Goal: Task Accomplishment & Management: Manage account settings

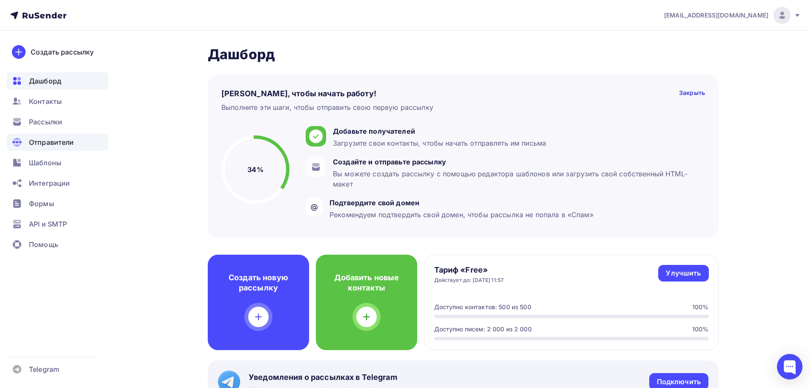
click at [51, 141] on span "Отправители" at bounding box center [51, 142] width 45 height 10
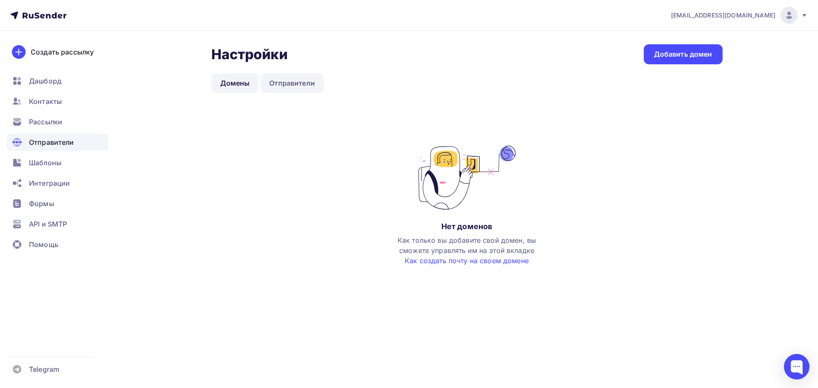
click at [271, 80] on link "Отправители" at bounding box center [291, 83] width 63 height 20
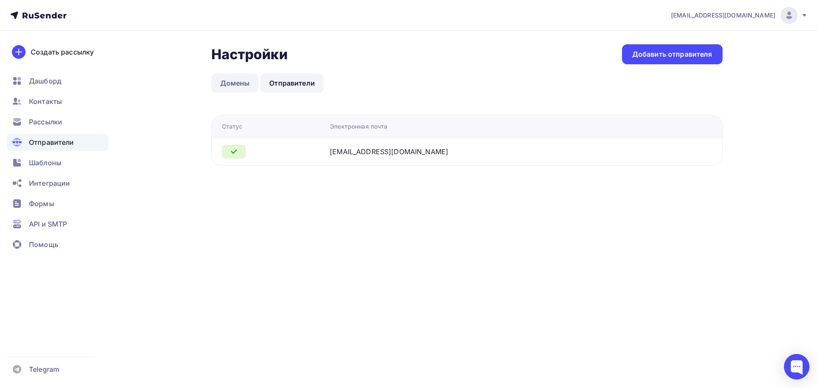
click at [230, 82] on link "Домены" at bounding box center [235, 83] width 48 height 20
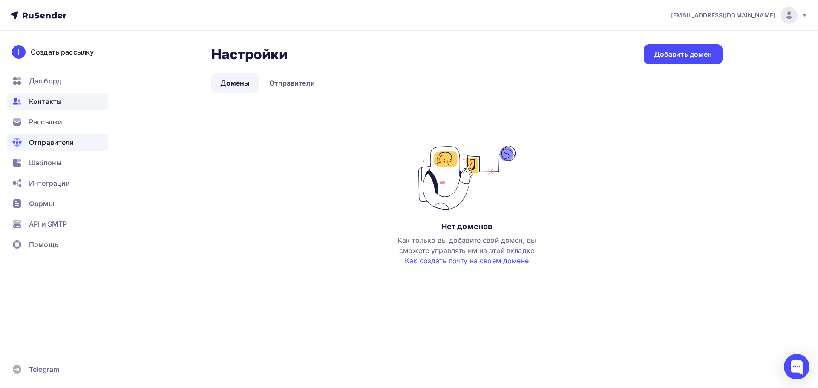
click at [57, 101] on span "Контакты" at bounding box center [45, 101] width 33 height 10
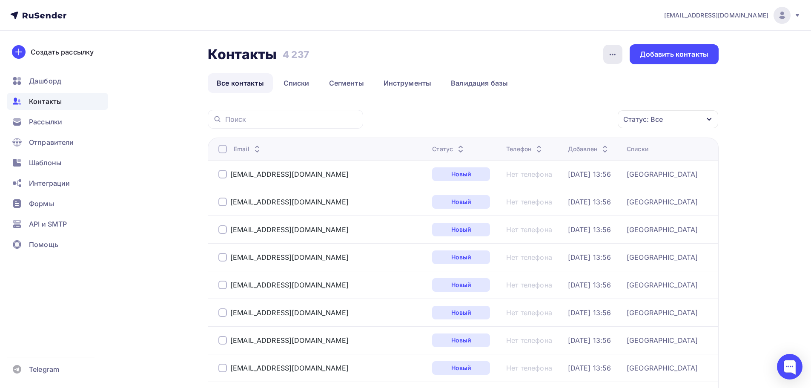
click at [613, 57] on icon "button" at bounding box center [613, 54] width 10 height 10
click at [294, 83] on link "Списки" at bounding box center [297, 83] width 44 height 20
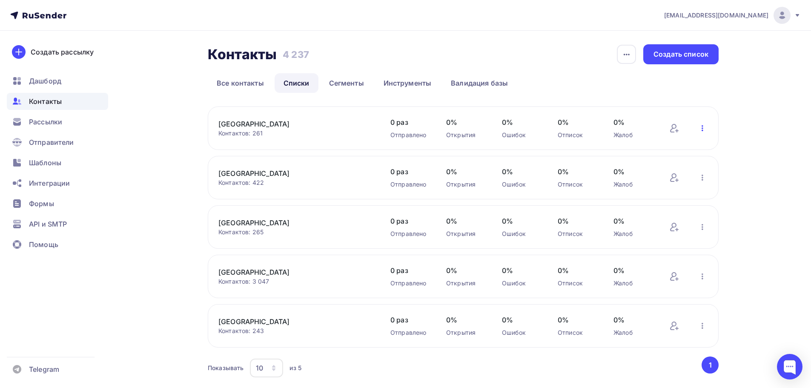
click at [700, 129] on icon "button" at bounding box center [702, 128] width 10 height 10
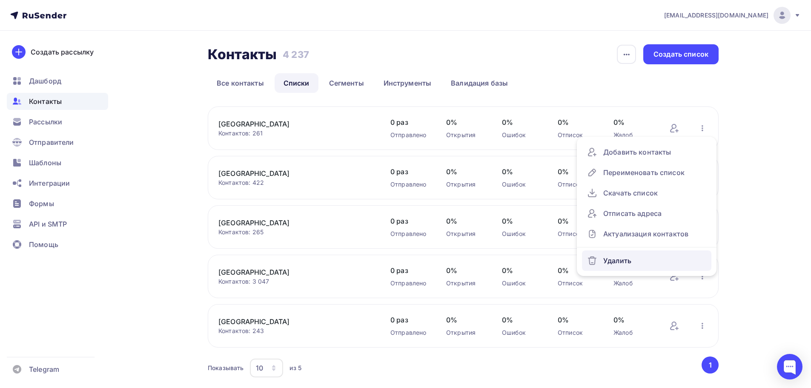
click at [625, 263] on div "Удалить" at bounding box center [646, 261] width 119 height 14
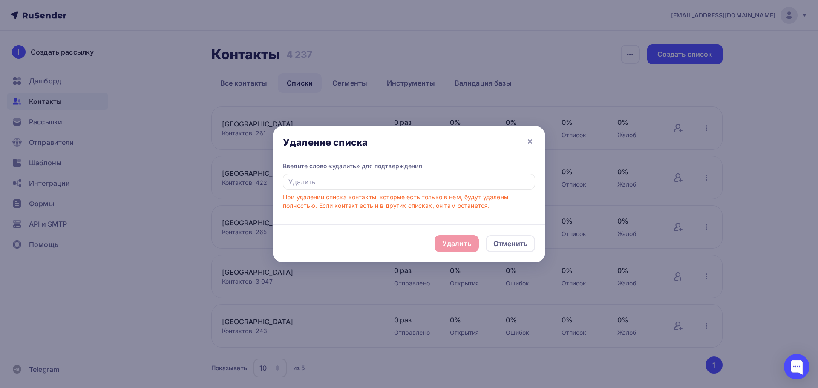
click at [459, 244] on div "Удалить Отменить" at bounding box center [409, 243] width 273 height 38
click at [460, 242] on div "Удалить Отменить" at bounding box center [409, 243] width 273 height 38
click at [317, 182] on input "text" at bounding box center [409, 182] width 252 height 16
type input "Удалить"
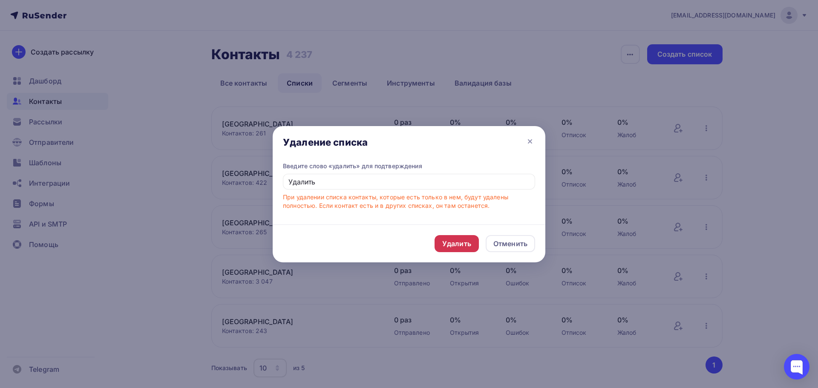
click at [454, 238] on div "Удалить" at bounding box center [456, 243] width 44 height 17
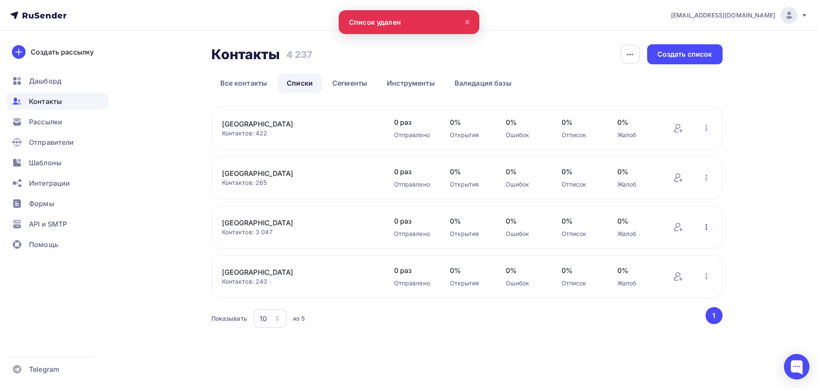
click at [705, 227] on icon "button" at bounding box center [706, 227] width 10 height 10
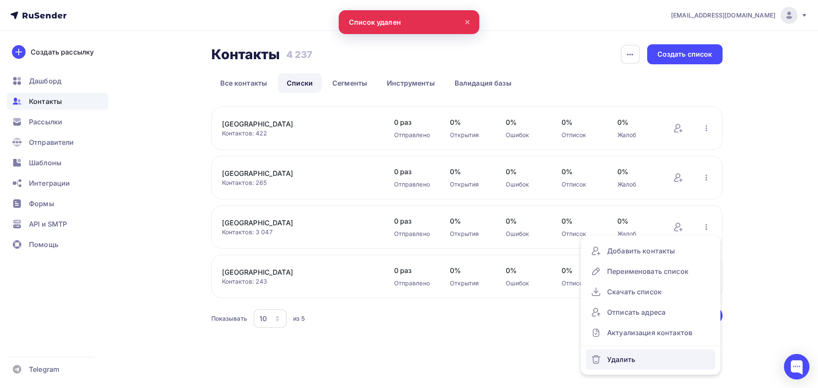
click at [632, 356] on div "Удалить" at bounding box center [650, 360] width 119 height 14
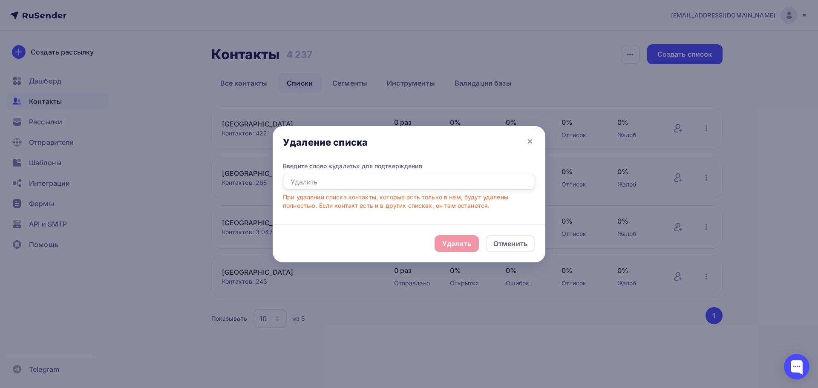
click at [353, 185] on input "text" at bounding box center [409, 182] width 252 height 16
type input "Удалить"
click at [453, 239] on div "Удалить" at bounding box center [456, 243] width 29 height 10
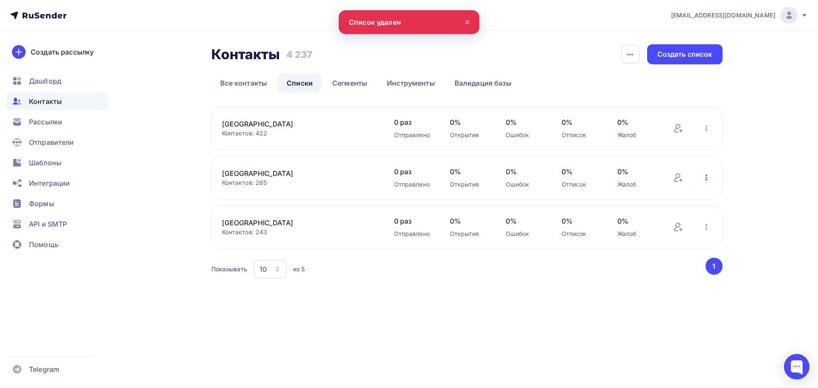
click at [706, 176] on icon "button" at bounding box center [706, 177] width 10 height 10
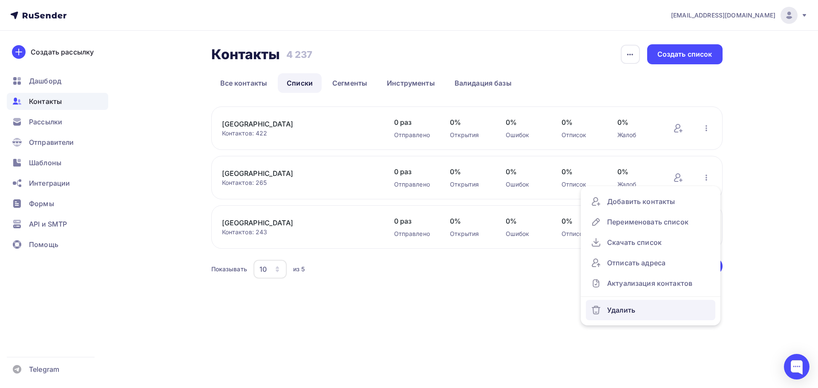
click at [631, 308] on div "Удалить" at bounding box center [650, 310] width 119 height 14
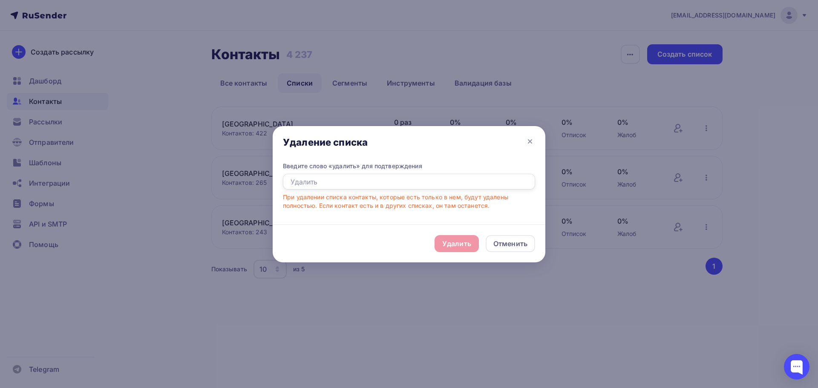
click at [364, 180] on input "text" at bounding box center [409, 182] width 252 height 16
type input "Удалить"
click at [460, 243] on div "Удалить" at bounding box center [456, 243] width 29 height 10
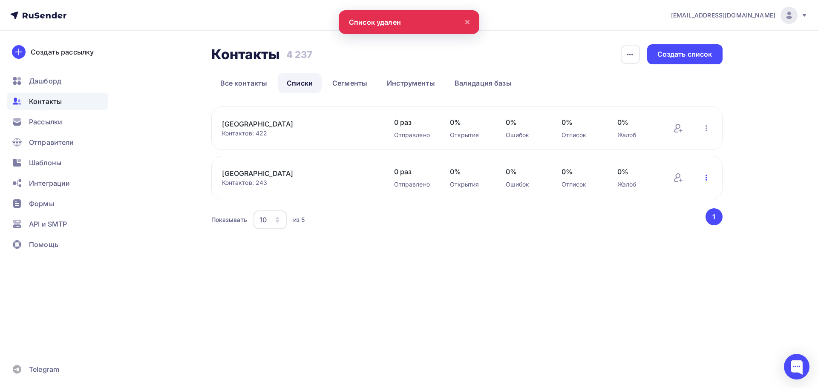
click at [706, 176] on icon "button" at bounding box center [706, 178] width 2 height 6
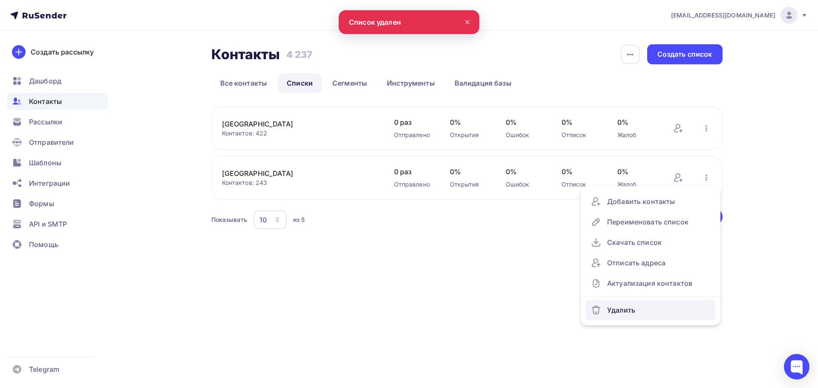
click at [640, 307] on div "Удалить" at bounding box center [650, 310] width 119 height 14
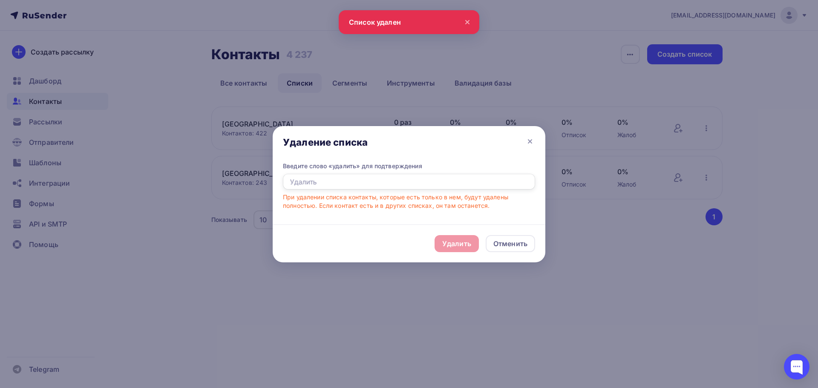
click at [328, 178] on input "text" at bounding box center [409, 182] width 252 height 16
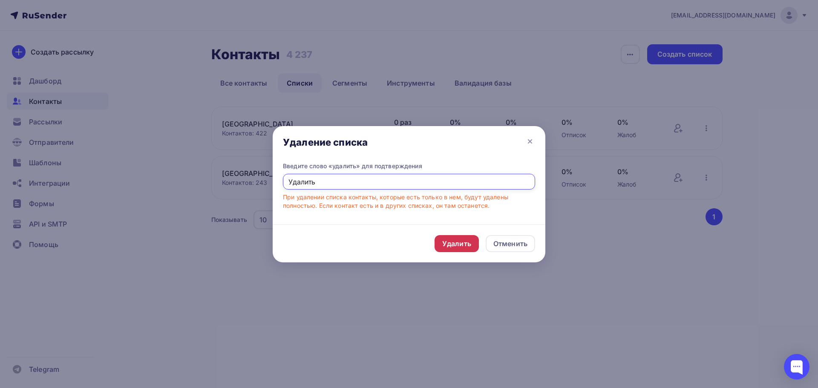
type input "Удалить"
click at [459, 245] on div "Удалить" at bounding box center [456, 243] width 29 height 10
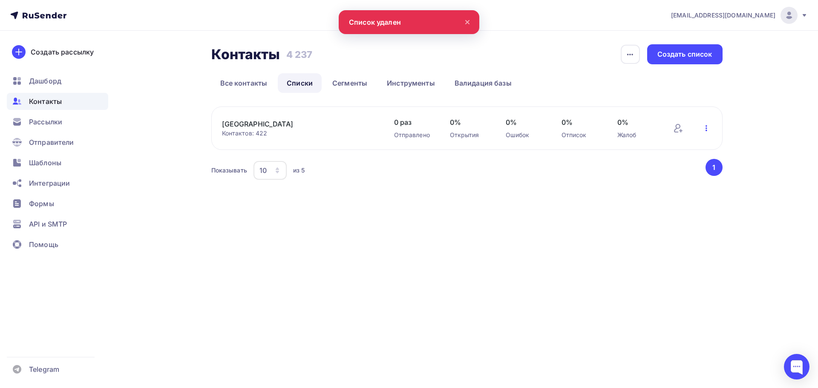
click at [704, 128] on icon "button" at bounding box center [706, 128] width 10 height 10
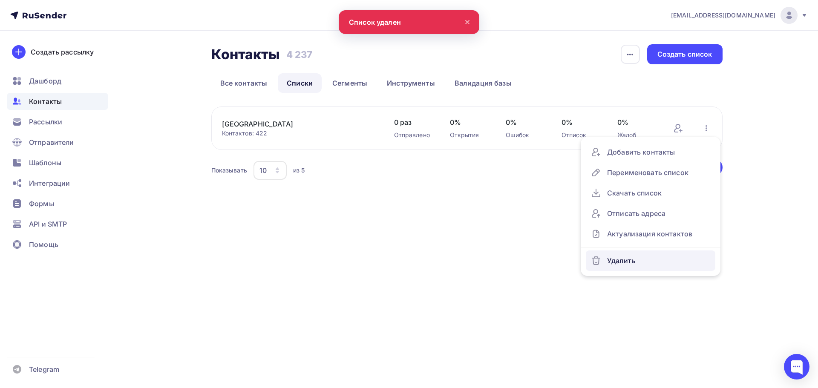
click at [629, 257] on div "Удалить" at bounding box center [650, 261] width 119 height 14
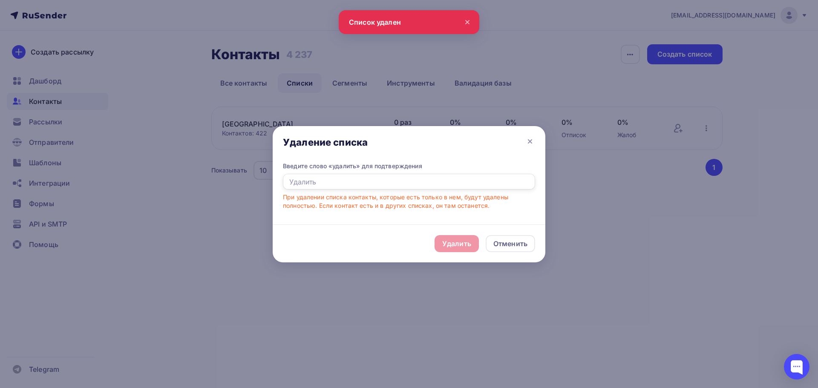
drag, startPoint x: 333, startPoint y: 183, endPoint x: 347, endPoint y: 176, distance: 15.1
click at [333, 183] on input "text" at bounding box center [409, 182] width 252 height 16
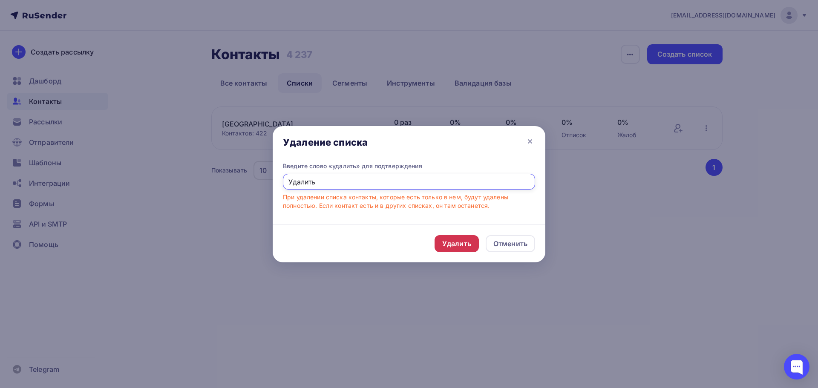
type input "Удалить"
click at [453, 243] on div "Удалить" at bounding box center [456, 243] width 29 height 10
